Goal: Task Accomplishment & Management: Manage account settings

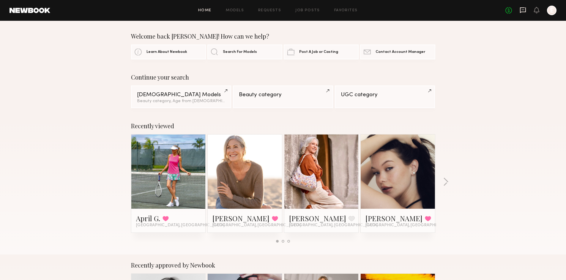
click at [523, 11] on icon at bounding box center [523, 10] width 7 height 7
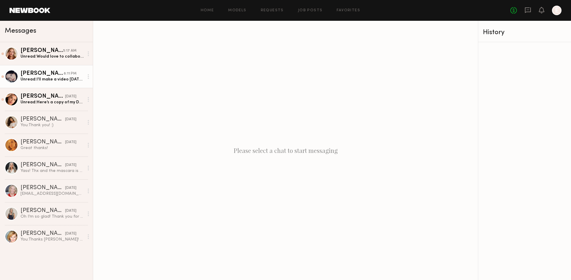
click at [60, 80] on div "Unread: I’ll make a video tomorrow 🩷" at bounding box center [52, 80] width 63 height 6
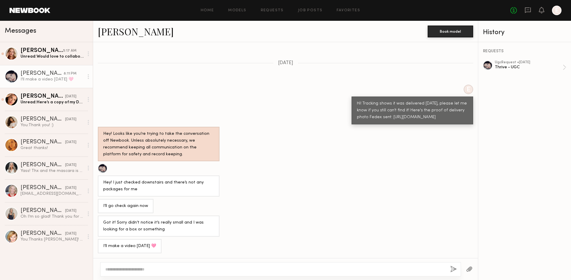
scroll to position [320, 0]
drag, startPoint x: 165, startPoint y: 250, endPoint x: 95, endPoint y: 178, distance: 99.9
click at [95, 178] on div "Loading Thank you! 08/08/2025 E Marina Filipchuk August Creator Brief .pdf 1.4 …" at bounding box center [285, 150] width 385 height 216
copy div "Hey! I just checked downstairs and there’s not any packages for me I’ll go chec…"
click at [168, 267] on textarea at bounding box center [275, 270] width 340 height 6
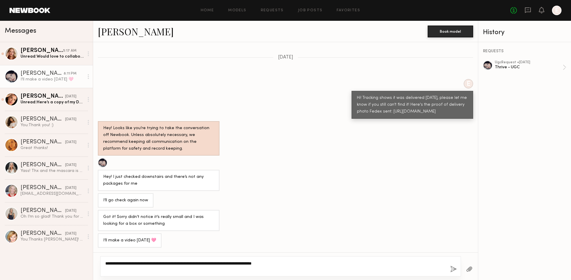
type textarea "**********"
click at [453, 265] on div "**********" at bounding box center [280, 267] width 361 height 20
click at [358, 264] on textarea "**********" at bounding box center [275, 267] width 340 height 12
click at [450, 270] on button "button" at bounding box center [453, 269] width 7 height 7
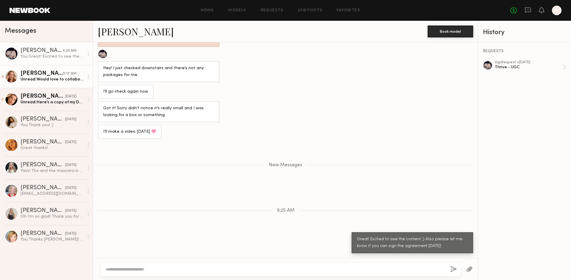
click at [65, 78] on div "Unread: Would love to collaborate if you’re still looking" at bounding box center [52, 80] width 63 height 6
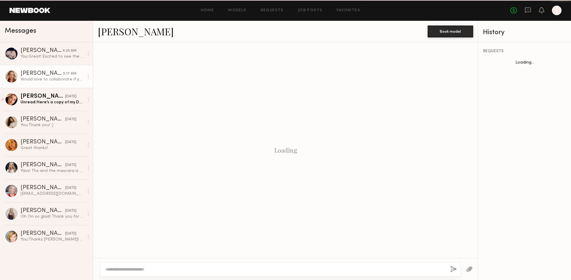
scroll to position [467, 0]
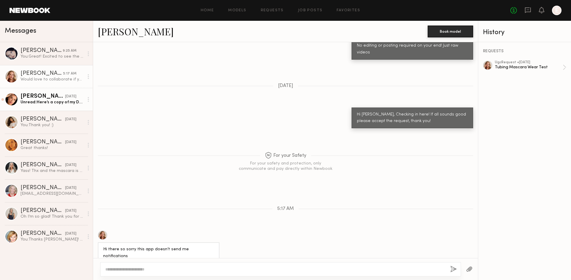
click at [58, 109] on link "Taylor C. 08/10/2025 Unread: Here’s a copy of my Dropbox folder link which has …" at bounding box center [46, 99] width 93 height 23
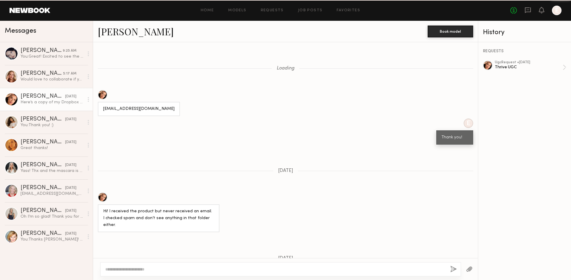
scroll to position [366, 0]
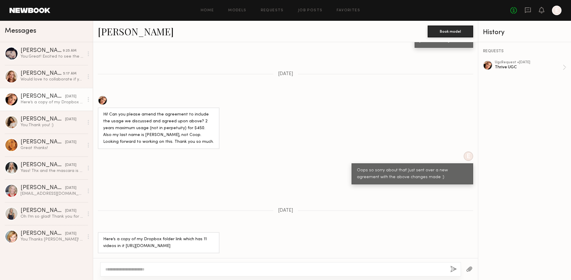
click at [527, 55] on div "REQUESTS ugc Request • 07/25/2025 Thrive UGC" at bounding box center [524, 161] width 93 height 238
click at [534, 71] on div "ugc Request • [DATE] Thrive UGC" at bounding box center [529, 68] width 68 height 14
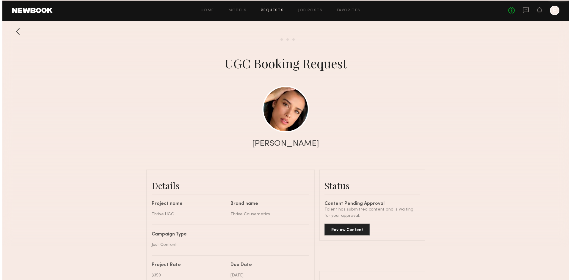
scroll to position [472, 0]
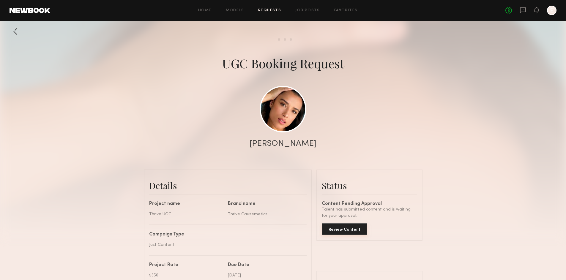
click at [354, 229] on button "Review Content" at bounding box center [344, 230] width 45 height 12
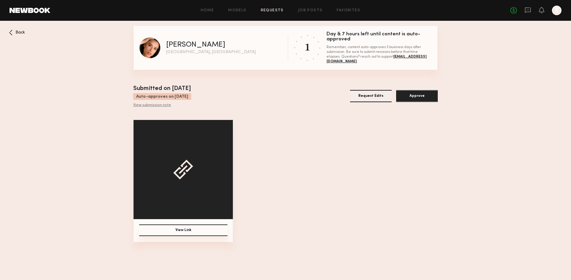
click at [208, 231] on button "View Link" at bounding box center [183, 231] width 88 height 12
click at [416, 96] on button "Approve" at bounding box center [417, 96] width 42 height 12
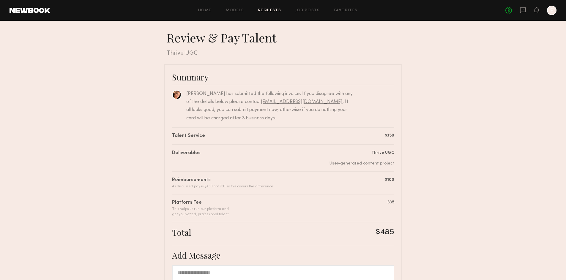
scroll to position [100, 0]
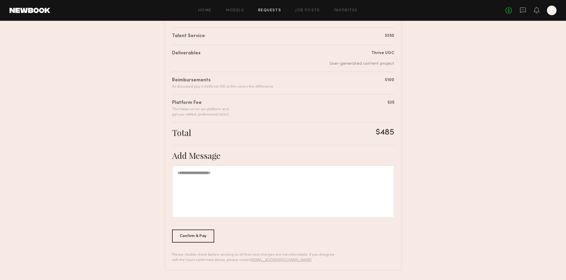
click at [267, 186] on div at bounding box center [283, 192] width 222 height 52
click at [188, 175] on div "**********" at bounding box center [283, 192] width 222 height 52
click at [188, 173] on div "**********" at bounding box center [283, 192] width 222 height 52
click at [187, 173] on div "**********" at bounding box center [283, 192] width 222 height 52
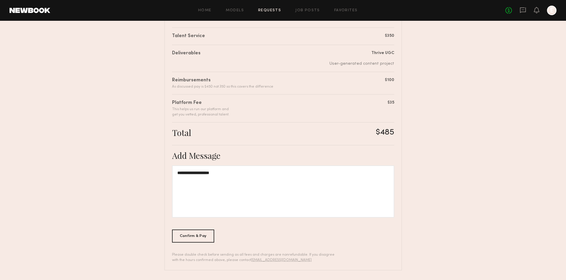
click at [243, 169] on div "**********" at bounding box center [283, 192] width 222 height 52
click at [242, 172] on div "**********" at bounding box center [283, 192] width 222 height 52
click at [205, 234] on div "Confirm & Pay" at bounding box center [193, 236] width 43 height 13
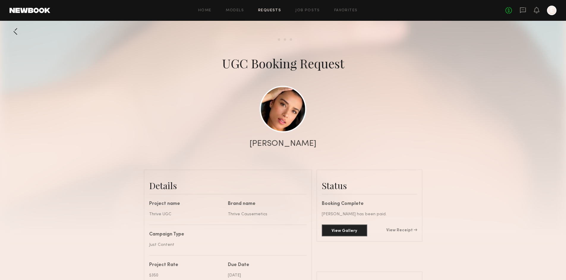
scroll to position [259, 0]
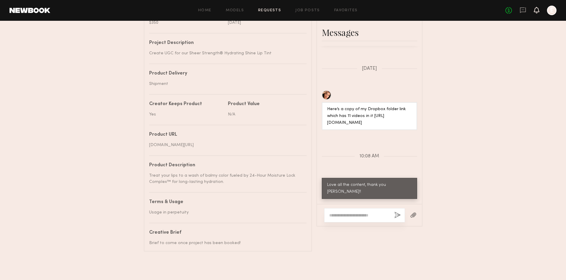
click at [536, 10] on icon at bounding box center [537, 10] width 5 height 4
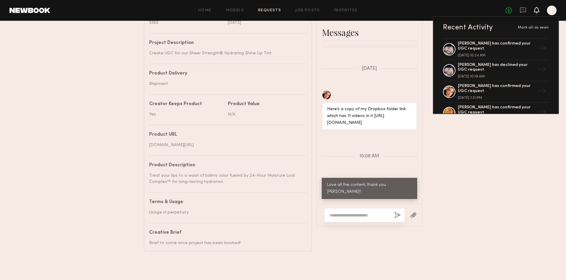
click at [549, 10] on div at bounding box center [552, 11] width 10 height 10
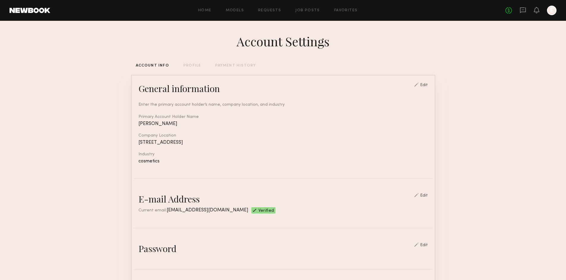
click at [551, 12] on div at bounding box center [552, 11] width 10 height 10
click at [200, 7] on div "Home Models Requests Job Posts Favorites Sign Out No fees up to $5,000 E" at bounding box center [303, 11] width 507 height 10
click at [203, 12] on link "Home" at bounding box center [204, 11] width 13 height 4
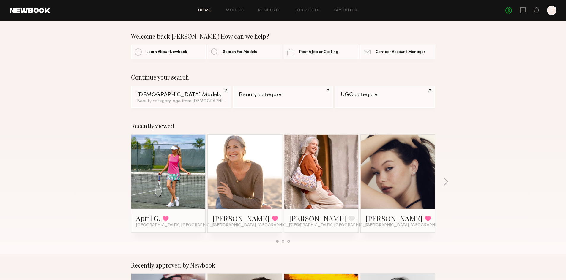
click at [559, 13] on header "Home Models Requests Job Posts Favorites Sign Out No fees up to $5,000 E" at bounding box center [283, 10] width 566 height 21
click at [557, 13] on header "Home Models Requests Job Posts Favorites Sign Out No fees up to $5,000 E" at bounding box center [283, 10] width 566 height 21
click at [552, 13] on div at bounding box center [552, 11] width 10 height 10
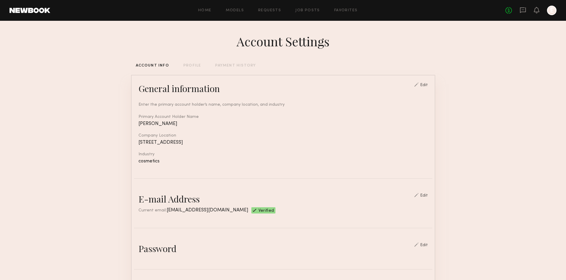
click at [225, 67] on div "PAYMENT HISTORY" at bounding box center [235, 66] width 41 height 4
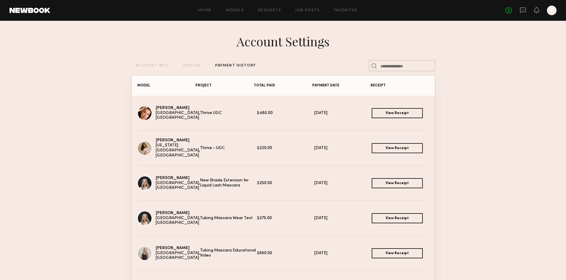
click at [383, 115] on link "View Receipt" at bounding box center [397, 113] width 51 height 10
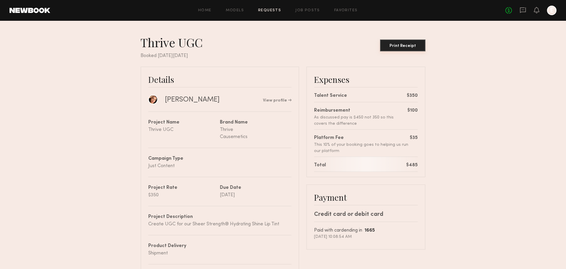
click at [408, 50] on button "Print Receipt" at bounding box center [402, 46] width 45 height 12
click at [521, 12] on icon at bounding box center [523, 10] width 6 height 6
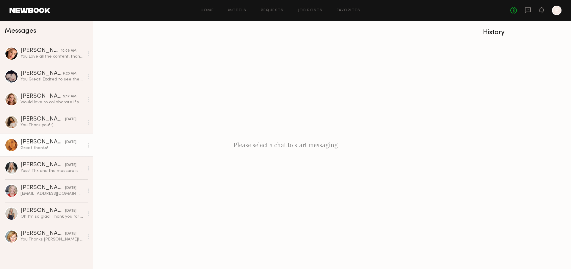
click at [51, 147] on div "Great thanks!" at bounding box center [52, 148] width 63 height 6
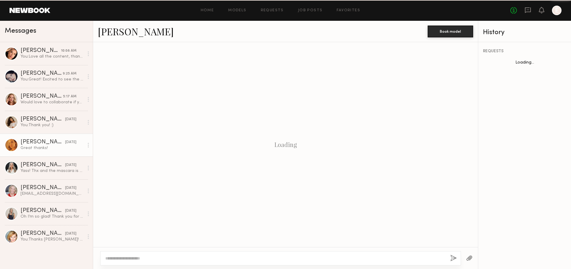
scroll to position [327, 0]
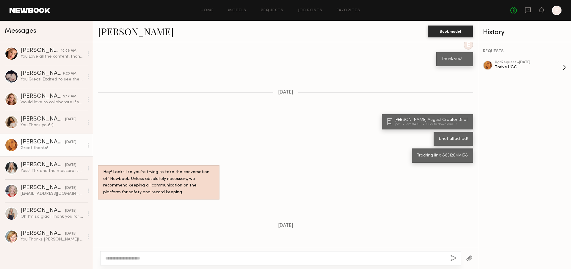
click at [527, 65] on div "Thrive UGC" at bounding box center [529, 68] width 68 height 6
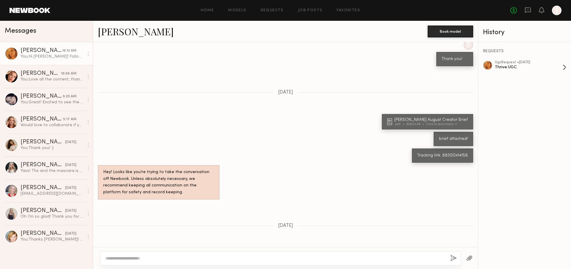
scroll to position [453, 0]
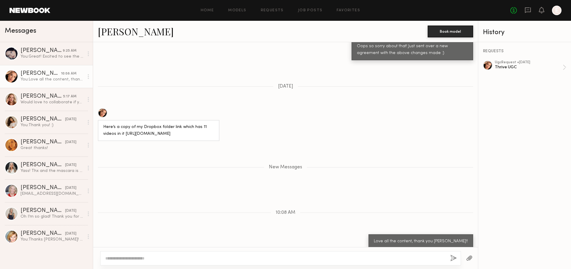
scroll to position [496, 0]
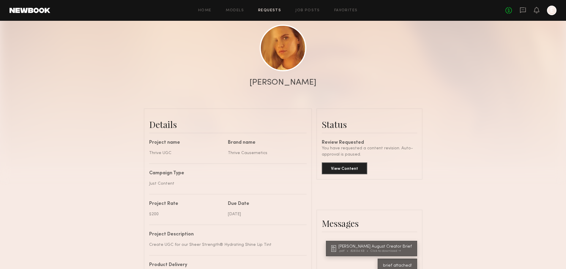
scroll to position [67, 0]
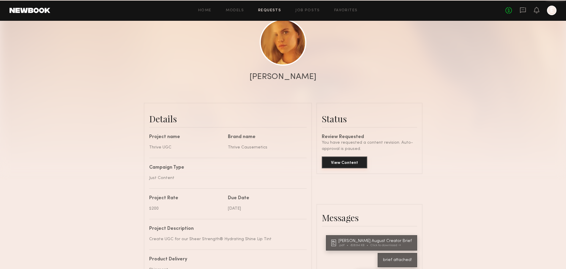
click at [356, 164] on button "View Content" at bounding box center [344, 163] width 45 height 12
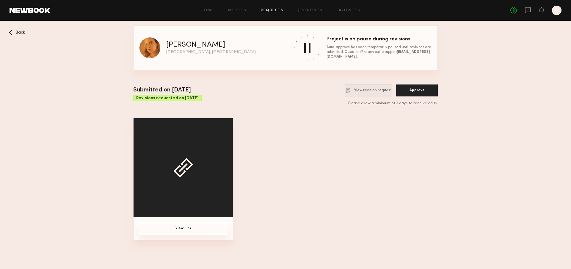
click at [209, 232] on button "View Link" at bounding box center [183, 229] width 88 height 12
click at [381, 92] on button "View revision request" at bounding box center [368, 90] width 46 height 12
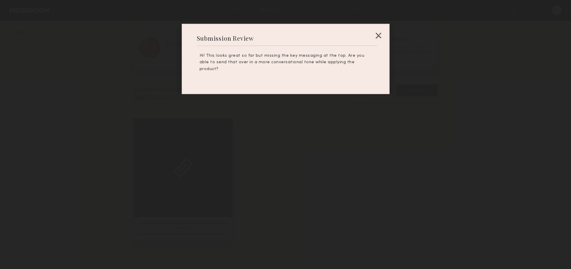
click at [398, 117] on div at bounding box center [285, 134] width 571 height 269
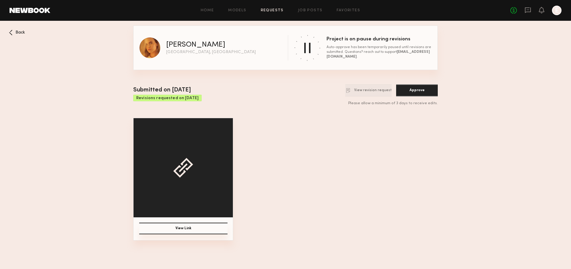
click at [24, 33] on span "Back" at bounding box center [20, 33] width 10 height 4
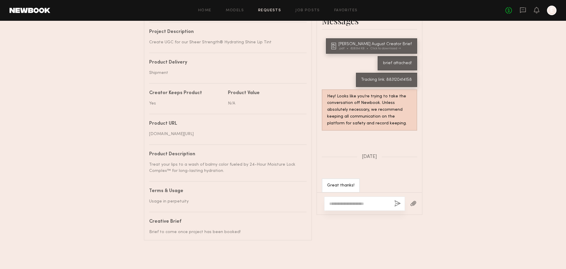
scroll to position [269, 0]
click at [367, 201] on textarea at bounding box center [359, 204] width 60 height 6
type textarea "**********"
click at [399, 201] on button "button" at bounding box center [398, 203] width 7 height 7
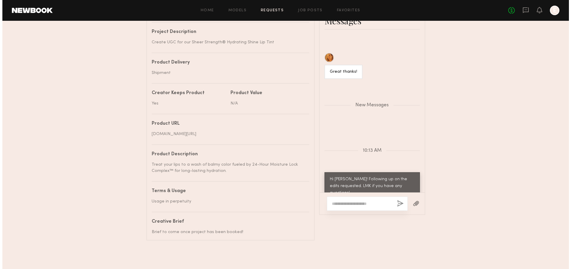
scroll to position [0, 0]
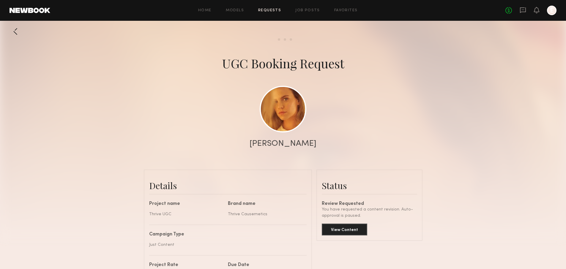
click at [13, 35] on div at bounding box center [16, 32] width 12 height 12
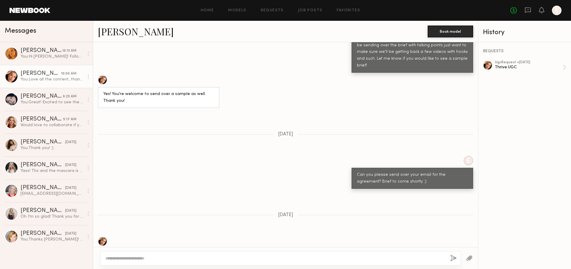
scroll to position [985, 0]
